Goal: Register for event/course

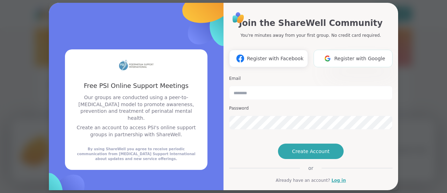
click at [320, 57] on button "Register with Google" at bounding box center [353, 58] width 79 height 17
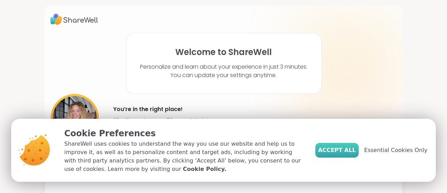
click at [344, 144] on button "Accept All" at bounding box center [337, 150] width 43 height 15
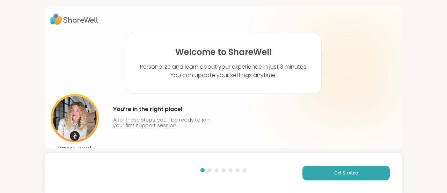
scroll to position [16, 0]
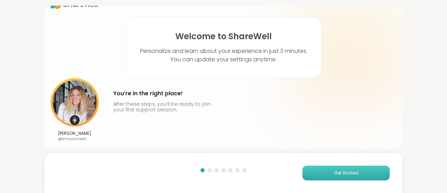
click at [307, 174] on button "Get Started" at bounding box center [346, 172] width 87 height 15
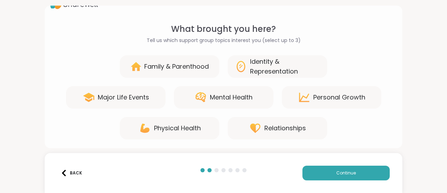
click at [200, 63] on div "Family & Parenthood" at bounding box center [176, 66] width 65 height 10
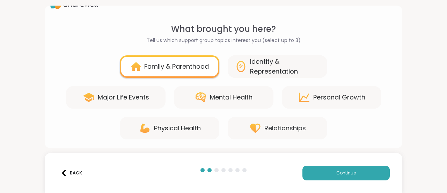
click at [146, 91] on div "Major Life Events" at bounding box center [116, 97] width 100 height 22
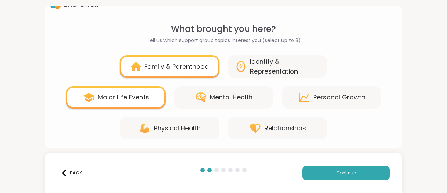
click at [294, 95] on div "Personal Growth" at bounding box center [332, 97] width 100 height 22
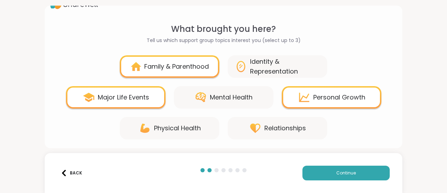
click at [294, 95] on div "Personal Growth" at bounding box center [332, 97] width 100 height 22
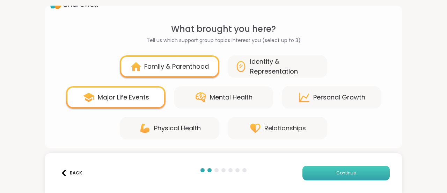
click at [319, 179] on button "Continue" at bounding box center [346, 172] width 87 height 15
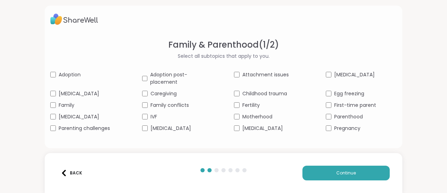
click at [108, 127] on span "Parenting challenges" at bounding box center [84, 127] width 51 height 7
click at [259, 116] on span "Motherhood" at bounding box center [257, 116] width 30 height 7
click at [330, 166] on button "Continue" at bounding box center [346, 172] width 87 height 15
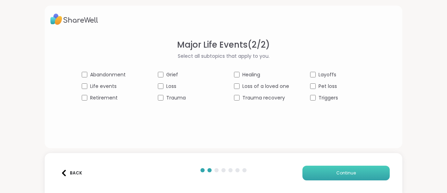
click at [319, 166] on button "Continue" at bounding box center [346, 172] width 87 height 15
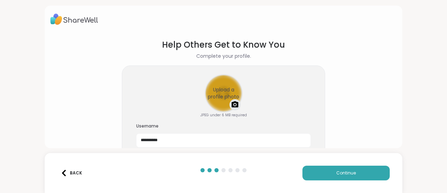
scroll to position [46, 0]
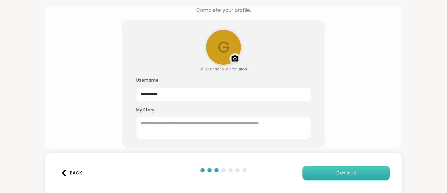
click at [312, 173] on button "Continue" at bounding box center [346, 172] width 87 height 15
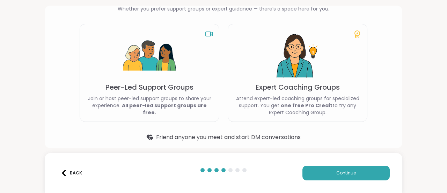
scroll to position [50, 0]
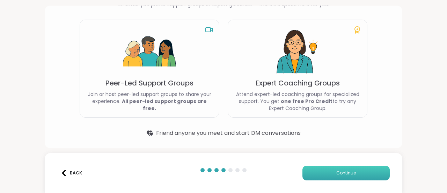
click at [310, 175] on button "Continue" at bounding box center [346, 172] width 87 height 15
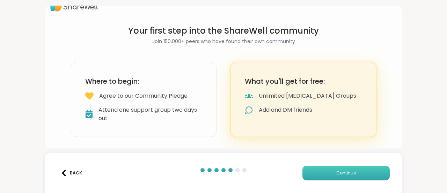
scroll to position [13, 0]
click at [316, 168] on button "Continue" at bounding box center [346, 172] width 87 height 15
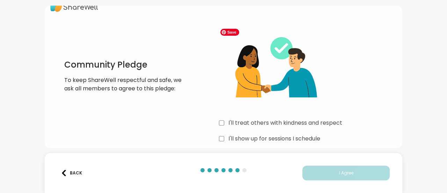
scroll to position [36, 0]
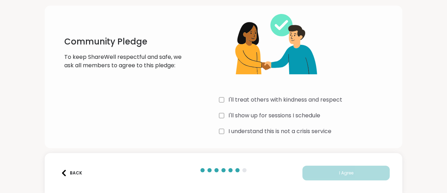
click at [252, 100] on label "I'll treat others with kindness and respect" at bounding box center [286, 99] width 114 height 8
click at [248, 111] on label "I'll show up for sessions I schedule" at bounding box center [275, 115] width 92 height 8
click at [247, 125] on div "I'll treat others with kindness and respect I'll show up for sessions I schedul…" at bounding box center [308, 69] width 178 height 135
click at [240, 132] on label "I understand this is not a crisis service" at bounding box center [280, 131] width 103 height 8
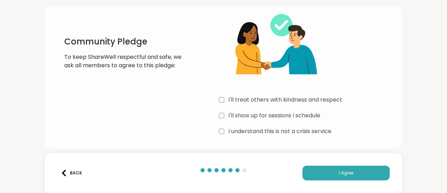
click at [325, 180] on div "Back I Agree" at bounding box center [224, 173] width 358 height 40
click at [318, 176] on button "I Agree" at bounding box center [346, 172] width 87 height 15
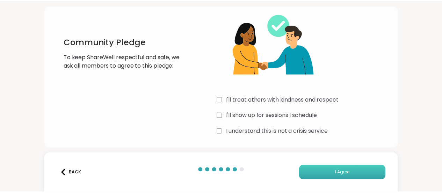
scroll to position [33, 0]
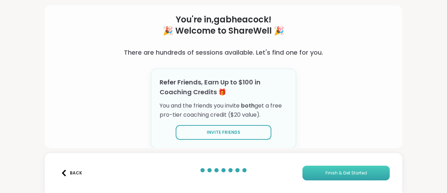
click at [323, 165] on button "Finish & Get Started" at bounding box center [346, 172] width 87 height 15
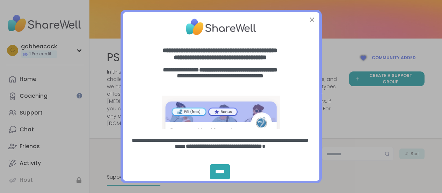
click at [310, 17] on div at bounding box center [311, 19] width 9 height 9
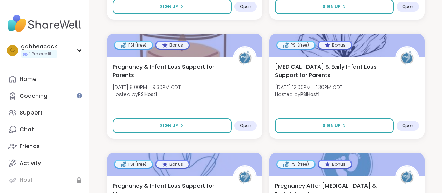
scroll to position [516, 0]
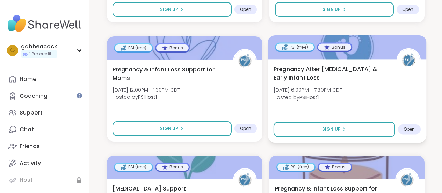
click at [324, 93] on span "Hosted by PSIHost1" at bounding box center [307, 96] width 69 height 7
